Goal: Obtain resource: Download file/media

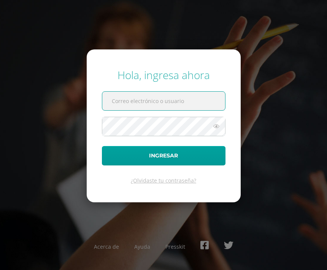
click at [135, 110] on input "text" at bounding box center [163, 101] width 123 height 19
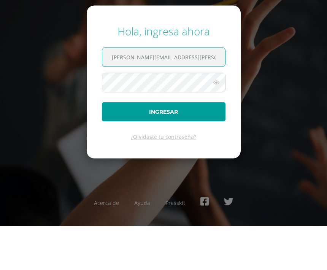
type input "josue.arriola@liceoguatemala.edu.gt"
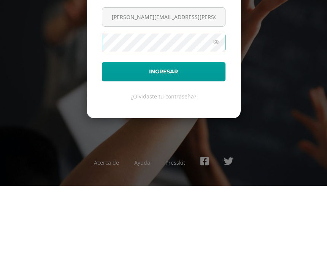
click at [142, 146] on button "Ingresar" at bounding box center [164, 155] width 124 height 19
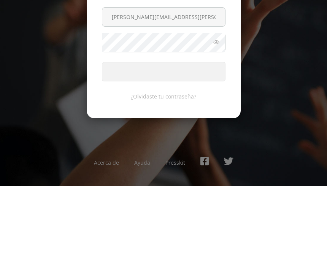
scroll to position [25, 0]
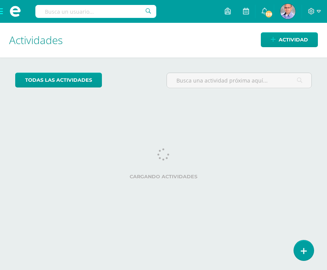
click at [4, 8] on span at bounding box center [15, 11] width 30 height 23
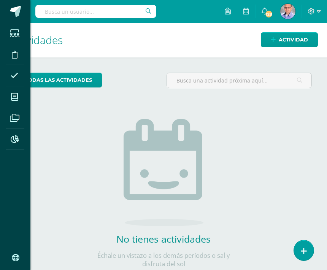
click at [17, 96] on icon at bounding box center [14, 97] width 7 height 8
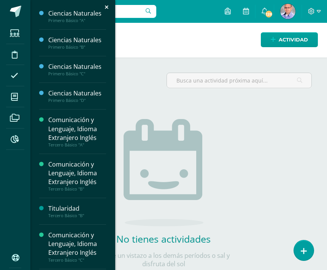
click at [15, 96] on icon at bounding box center [14, 97] width 7 height 8
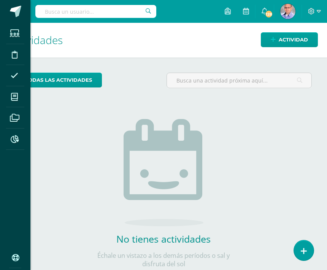
click at [20, 95] on span at bounding box center [14, 96] width 17 height 17
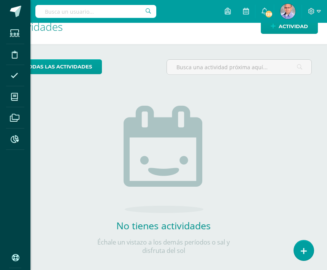
scroll to position [39, 0]
click at [15, 96] on icon at bounding box center [14, 97] width 7 height 8
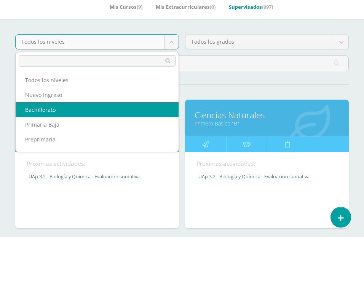
select select "8"
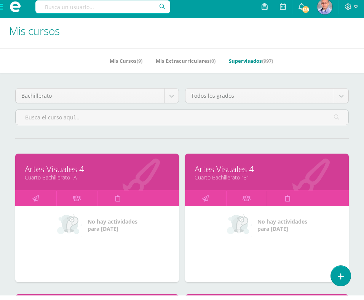
scroll to position [5, 0]
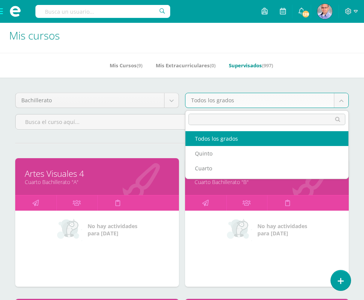
scroll to position [4, 18]
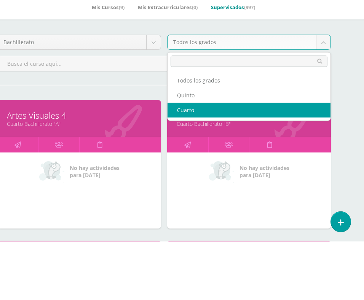
select select "27"
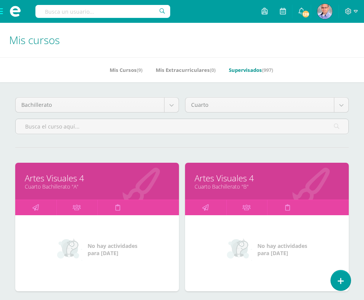
click at [47, 123] on input "text" at bounding box center [182, 126] width 333 height 15
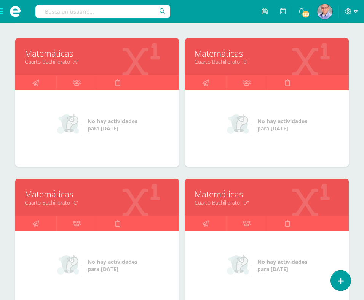
scroll to position [124, 0]
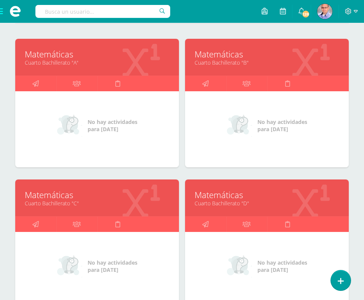
type input "Mate"
click at [223, 202] on link "Cuarto Bachillerato "D"" at bounding box center [266, 203] width 145 height 7
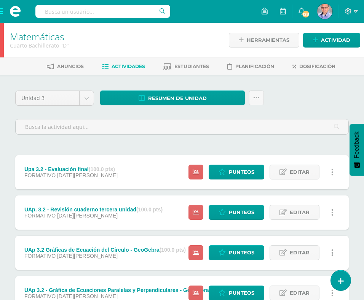
click at [163, 97] on span "Resumen de unidad" at bounding box center [177, 98] width 59 height 14
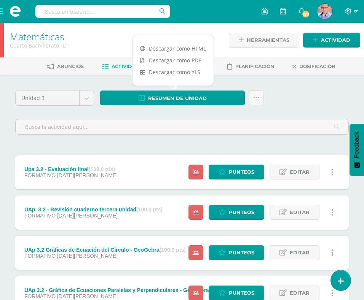
click at [163, 46] on link "Descargar como HTML" at bounding box center [172, 49] width 81 height 12
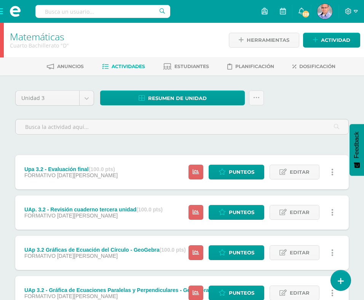
click at [327, 14] on span at bounding box center [351, 11] width 13 height 8
click at [327, 52] on span "Cerrar sesión" at bounding box center [332, 52] width 34 height 7
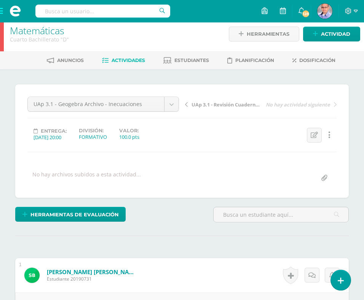
scroll to position [6, 0]
